Goal: Find specific page/section: Find specific page/section

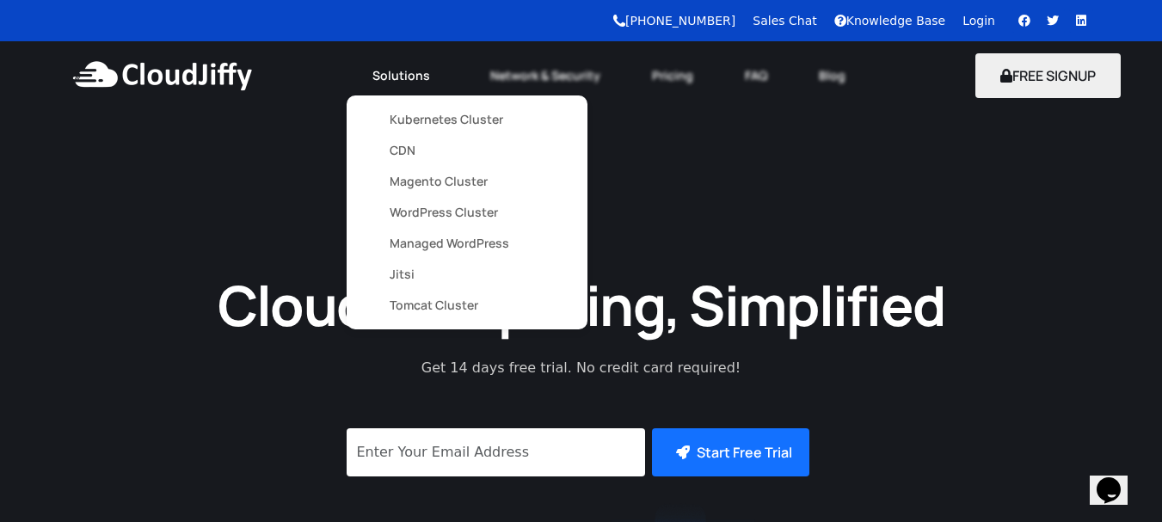
click at [401, 117] on link "Kubernetes Cluster" at bounding box center [467, 119] width 155 height 31
click at [406, 150] on link "CDN" at bounding box center [467, 150] width 155 height 31
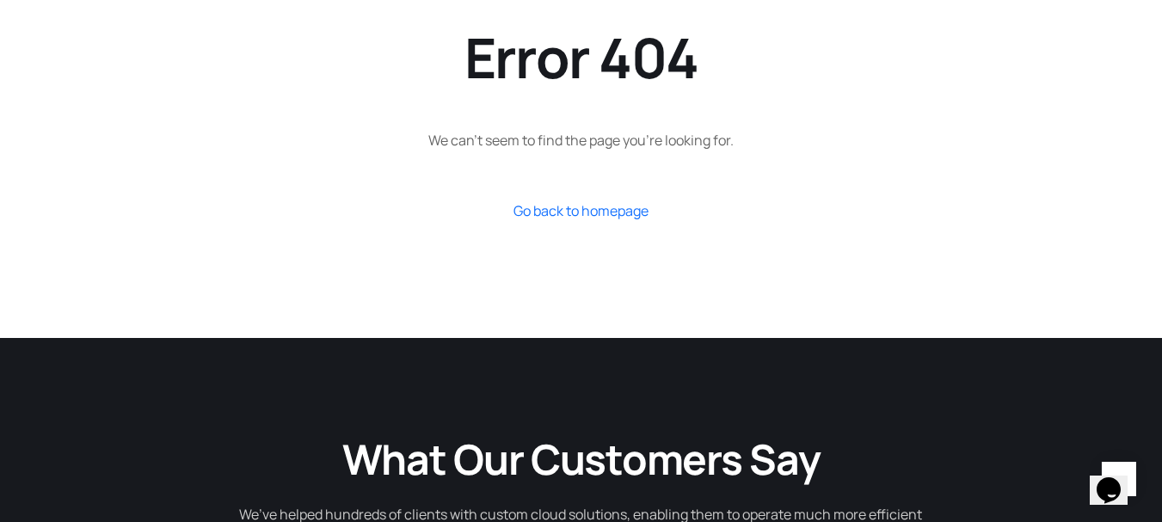
scroll to position [430, 0]
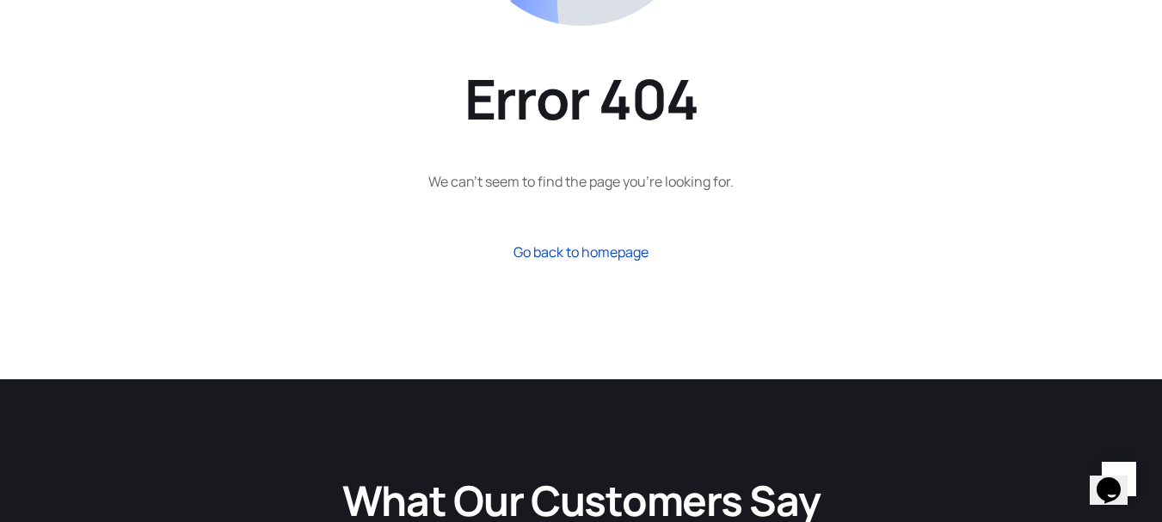
click at [576, 248] on link "Go back to homepage" at bounding box center [581, 253] width 135 height 22
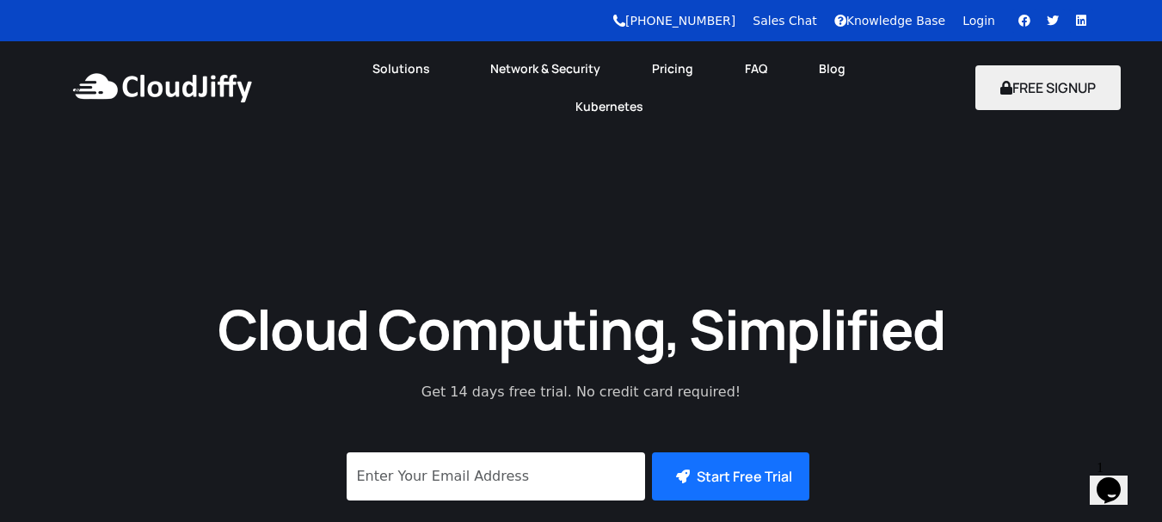
click at [669, 88] on link "Kubernetes" at bounding box center [610, 107] width 120 height 38
